Goal: Navigation & Orientation: Find specific page/section

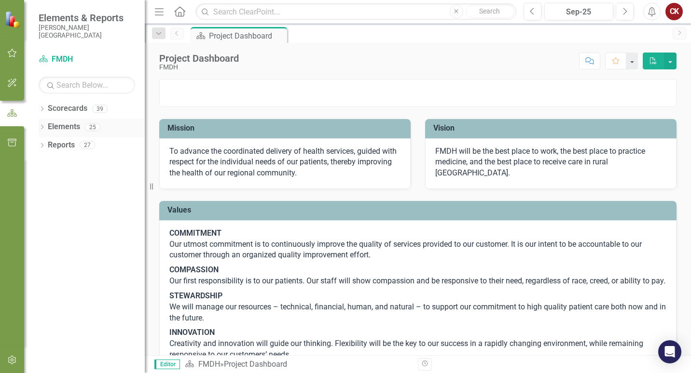
click at [65, 130] on link "Elements" at bounding box center [64, 127] width 32 height 11
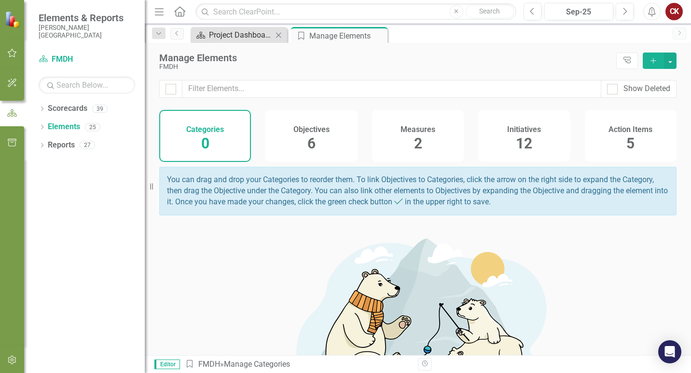
click at [216, 38] on div "Project Dashboard" at bounding box center [241, 35] width 64 height 12
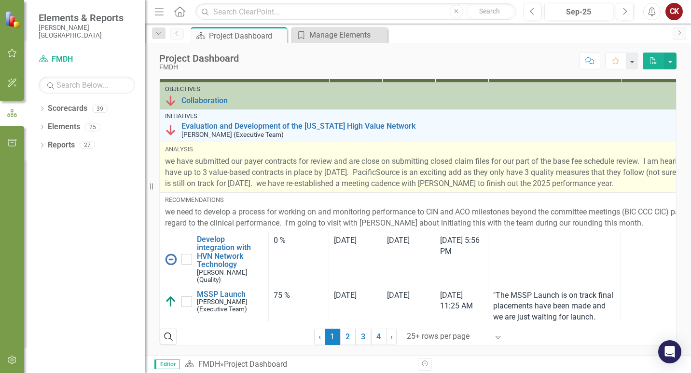
click at [621, 190] on p "we have submitted our payer contracts for review and are close on submitting cl…" at bounding box center [456, 172] width 583 height 33
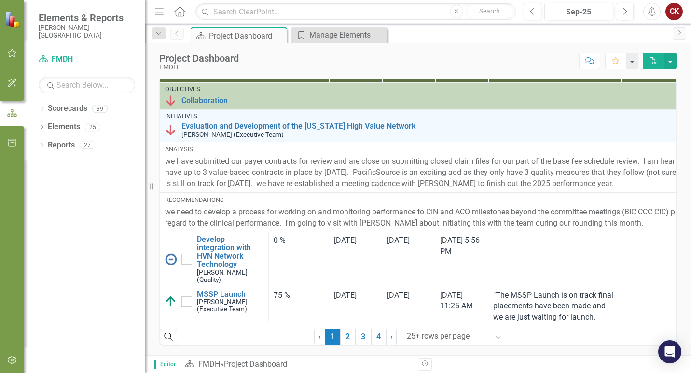
click at [153, 188] on icon "Resize" at bounding box center [154, 187] width 10 height 8
drag, startPoint x: 152, startPoint y: 188, endPoint x: 97, endPoint y: 198, distance: 56.3
click at [80, 192] on div "Elements & Reports [PERSON_NAME] Deaconess Hospital Scorecard FMDH Search Dropd…" at bounding box center [72, 186] width 145 height 373
drag, startPoint x: 153, startPoint y: 188, endPoint x: 110, endPoint y: 188, distance: 42.9
click at [110, 188] on div "Elements & Reports [PERSON_NAME] Deaconess Hospital Scorecard FMDH Search Dropd…" at bounding box center [72, 186] width 145 height 373
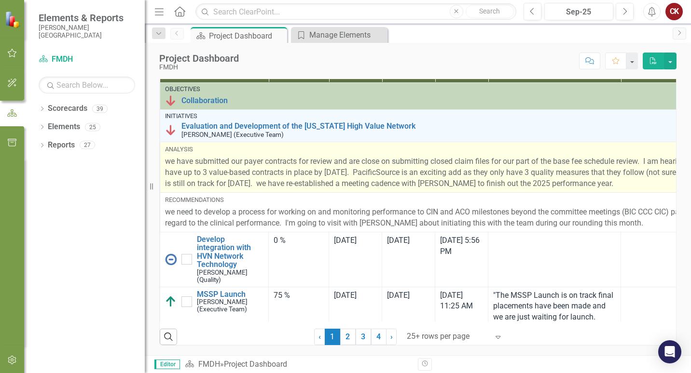
click at [370, 190] on p "we have submitted our payer contracts for review and are close on submitting cl…" at bounding box center [456, 172] width 583 height 33
click at [378, 190] on p "we have submitted our payer contracts for review and are close on submitting cl…" at bounding box center [456, 172] width 583 height 33
